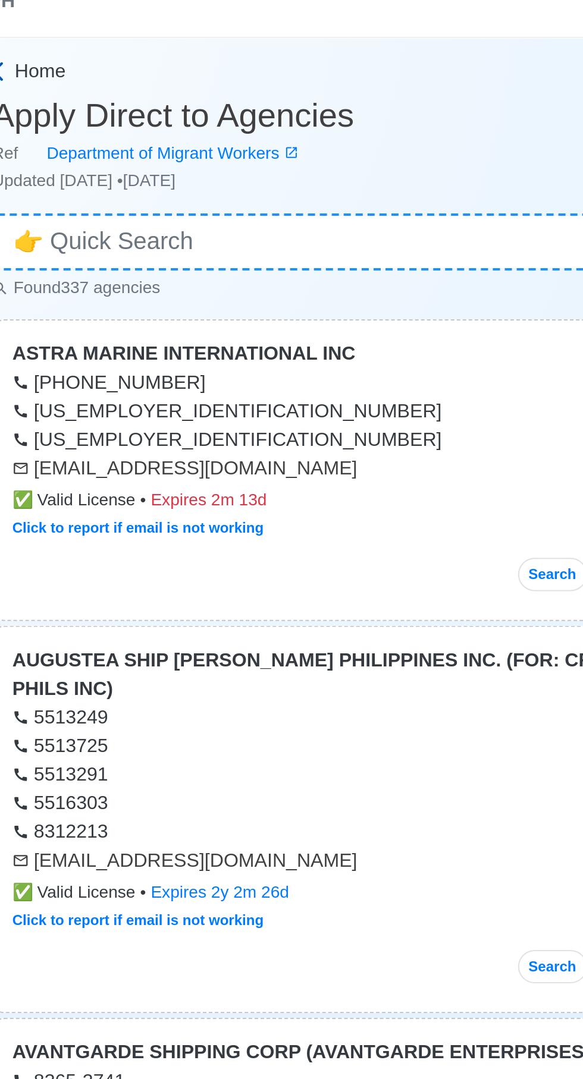
click at [113, 50] on span "Home" at bounding box center [111, 52] width 26 height 14
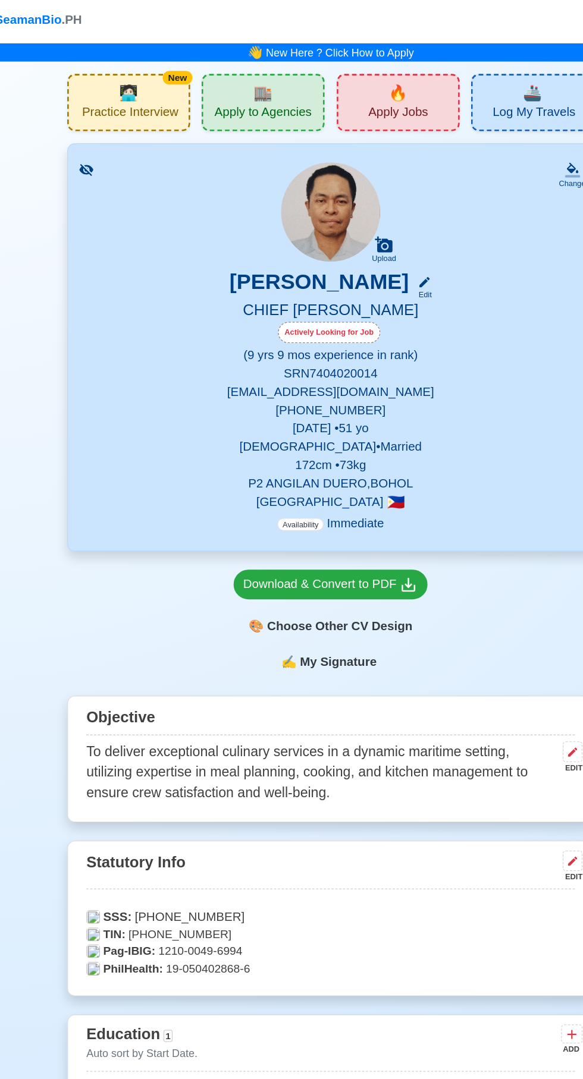
click at [354, 90] on span "Apply Jobs" at bounding box center [343, 90] width 46 height 15
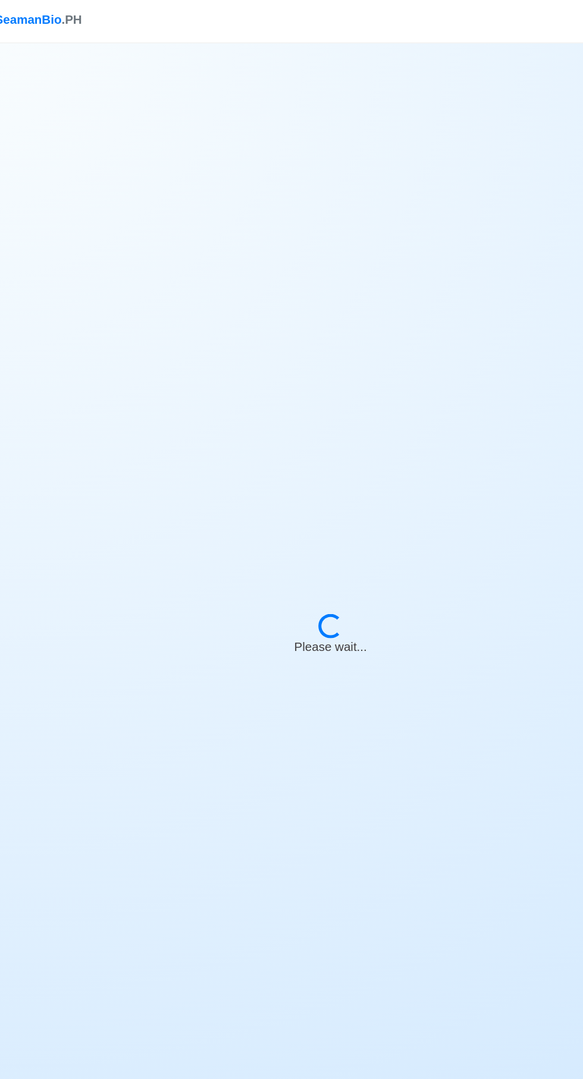
select select "Chief [PERSON_NAME]"
